Goal: Navigation & Orientation: Understand site structure

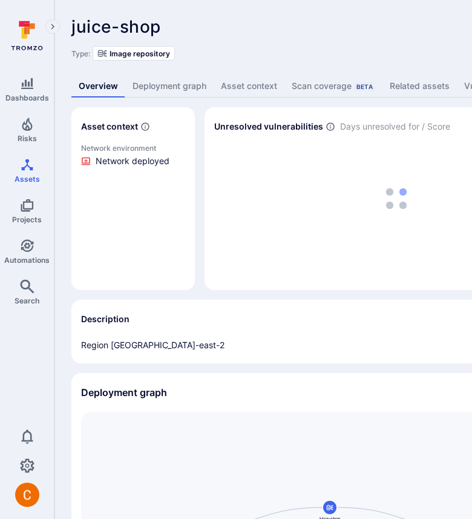
click at [189, 83] on link "Deployment graph" at bounding box center [169, 86] width 88 height 22
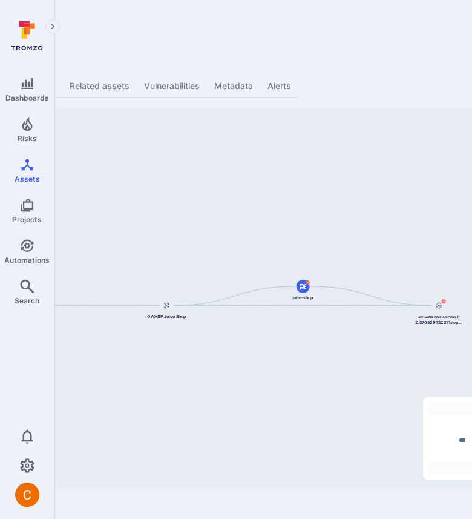
scroll to position [0, 329]
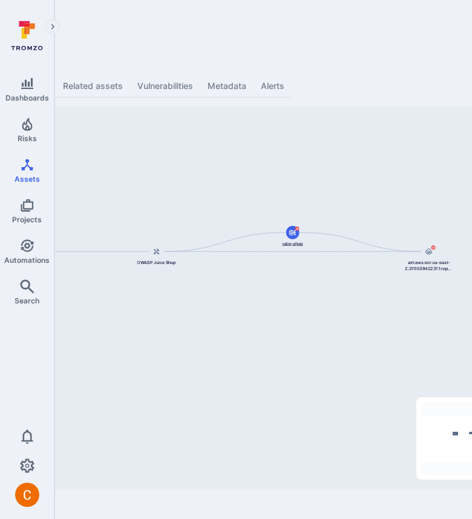
drag, startPoint x: 292, startPoint y: 292, endPoint x: 287, endPoint y: 238, distance: 54.1
click at [287, 238] on div "juice-shop" at bounding box center [293, 236] width 48 height 21
drag, startPoint x: 269, startPoint y: 304, endPoint x: 318, endPoint y: 293, distance: 49.8
click at [318, 293] on div "arn:aws:ecr:us-east-2:370539422311:repository/juice-shop/sha256:802c830cc505147…" at bounding box center [137, 297] width 789 height 381
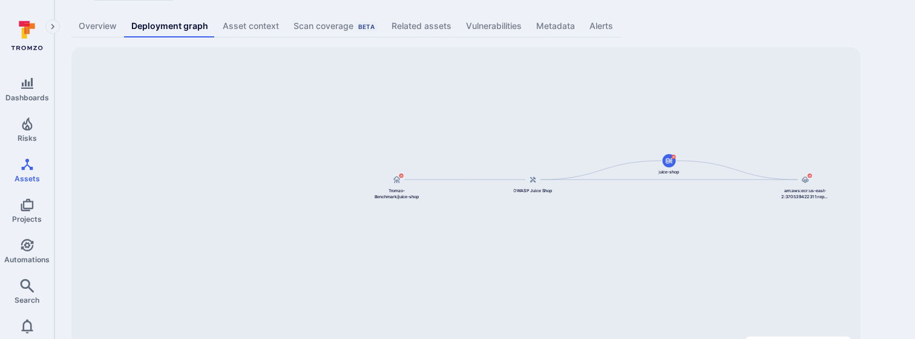
scroll to position [166, 0]
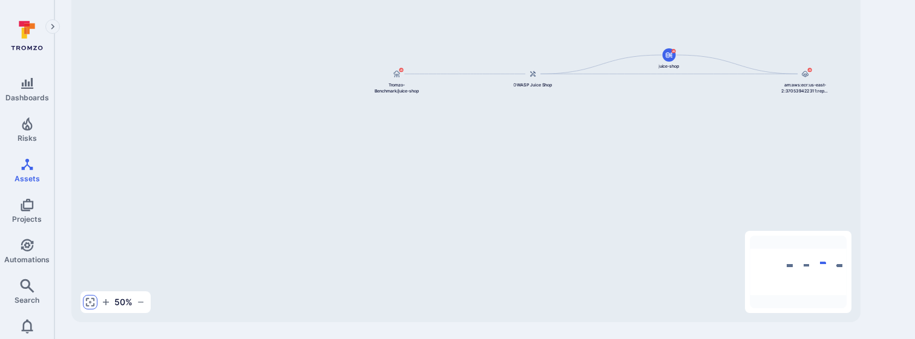
click at [92, 297] on button "button" at bounding box center [90, 302] width 15 height 15
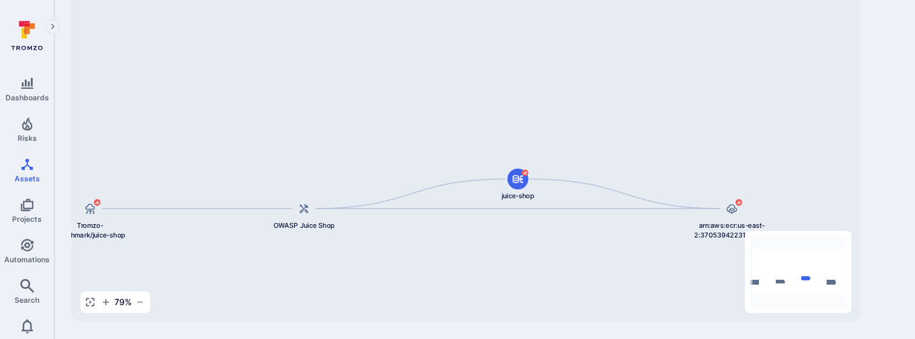
drag, startPoint x: 573, startPoint y: 55, endPoint x: 518, endPoint y: 128, distance: 91.1
click at [471, 128] on div "arn:aws:ecr:us-east-2:370539422311:repository/juice-shop/sha256:802c830cc505147…" at bounding box center [465, 131] width 789 height 381
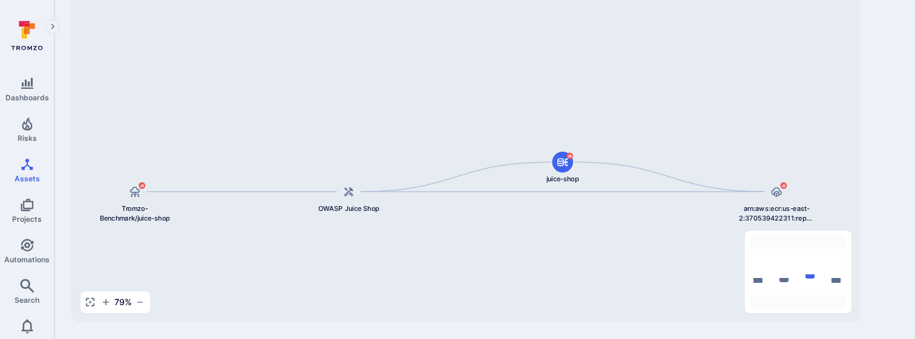
drag, startPoint x: 139, startPoint y: 257, endPoint x: 184, endPoint y: 240, distance: 47.9
click at [184, 240] on div "arn:aws:ecr:us-east-2:370539422311:repository/juice-shop/sha256:802c830cc505147…" at bounding box center [465, 131] width 789 height 381
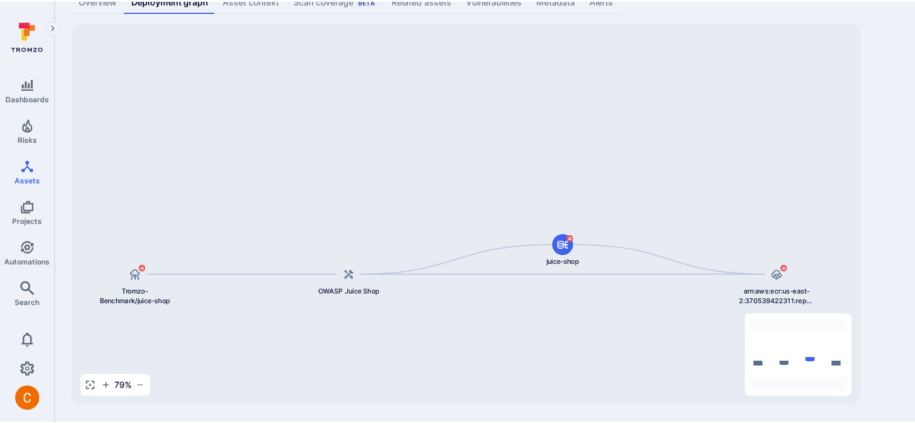
scroll to position [82, 0]
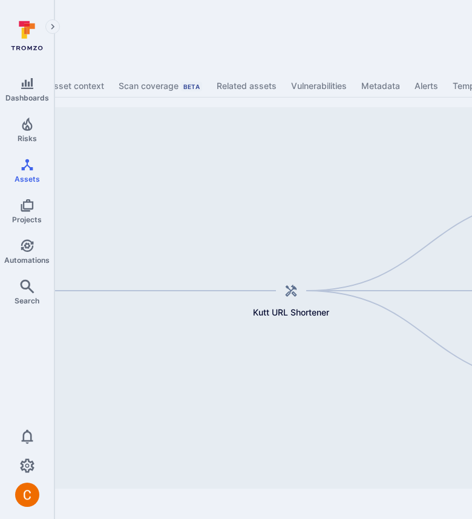
scroll to position [0, 149]
